Goal: Transaction & Acquisition: Obtain resource

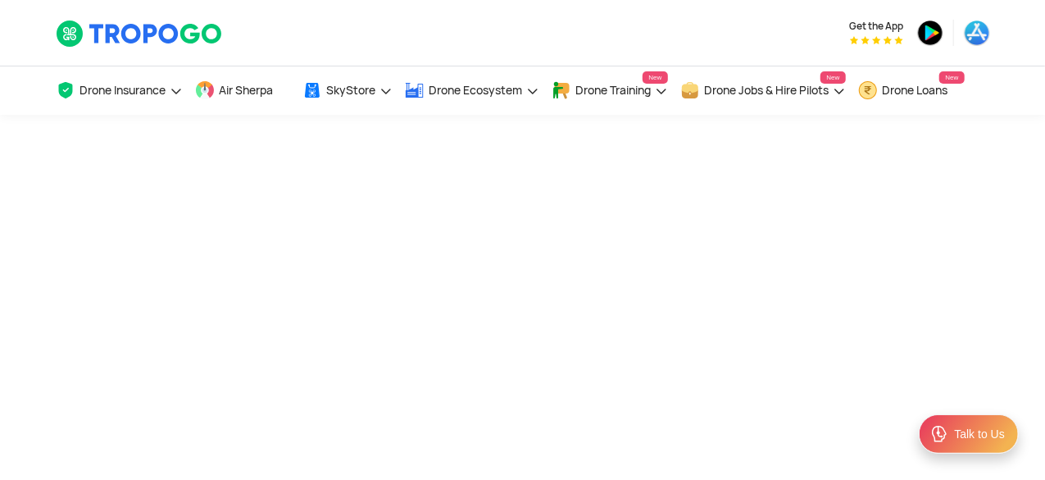
click at [1041, 178] on div at bounding box center [522, 320] width 1045 height 410
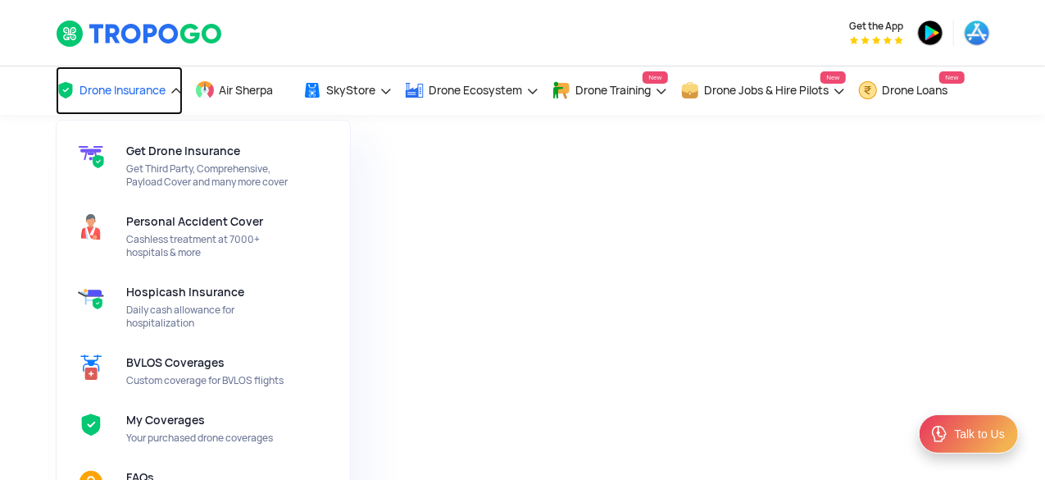
click at [131, 91] on span "Drone Insurance" at bounding box center [123, 90] width 86 height 13
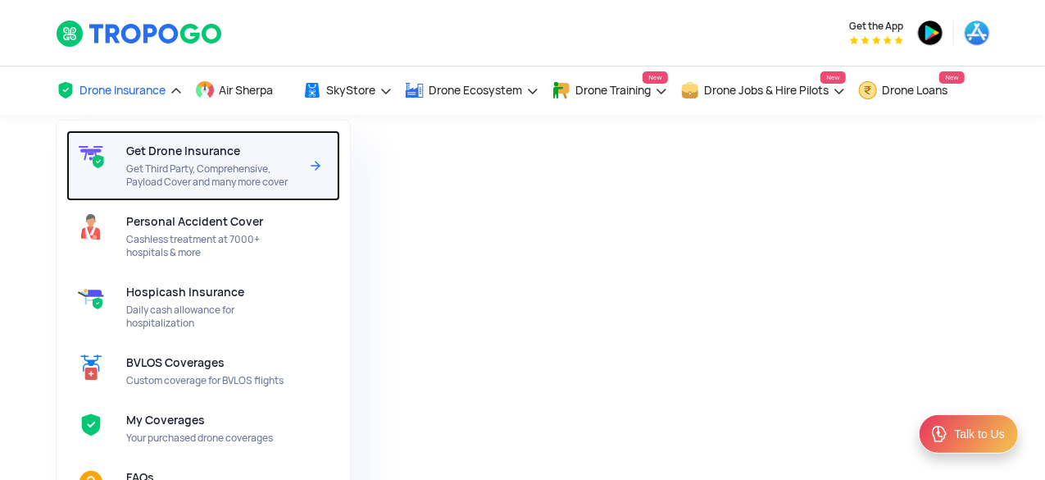
click at [149, 166] on span "Get Third Party, Comprehensive, Payload Cover and many more cover" at bounding box center [212, 175] width 173 height 26
click at [215, 188] on div "Get Drone Insurance Get Third Party, Comprehensive, Payload Cover and many more…" at bounding box center [216, 165] width 180 height 70
click at [280, 165] on span "Get Third Party, Comprehensive, Payload Cover and many more cover" at bounding box center [212, 175] width 173 height 26
click at [315, 159] on img at bounding box center [316, 166] width 20 height 20
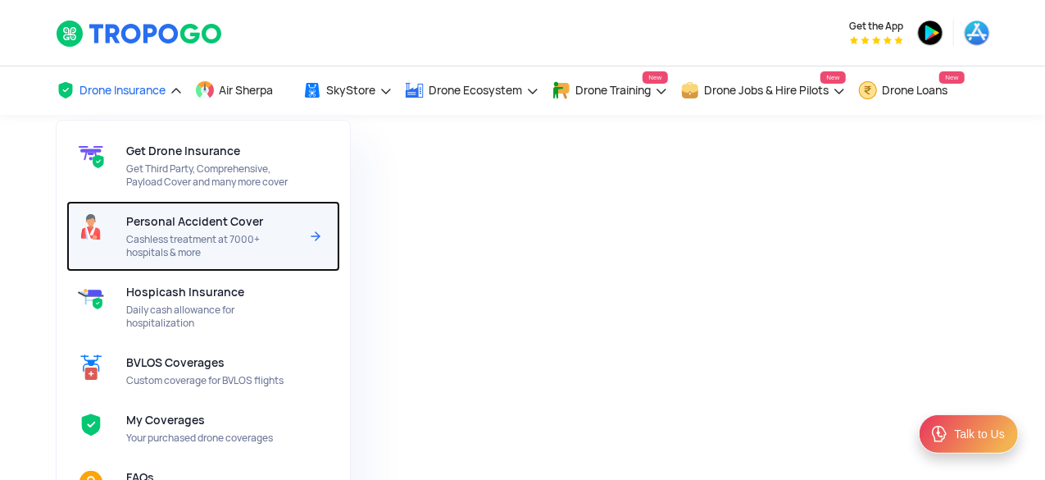
click at [223, 248] on span "Cashless treatment at 7000+ hospitals & more" at bounding box center [212, 246] width 173 height 26
click at [317, 238] on img at bounding box center [316, 236] width 20 height 20
